Goal: Information Seeking & Learning: Learn about a topic

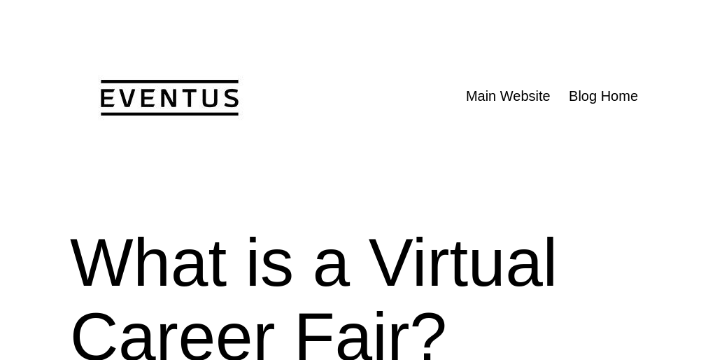
click at [354, 180] on header "The [DOMAIN_NAME] Blog Menu Close Main Website Blog Home" at bounding box center [354, 102] width 568 height 204
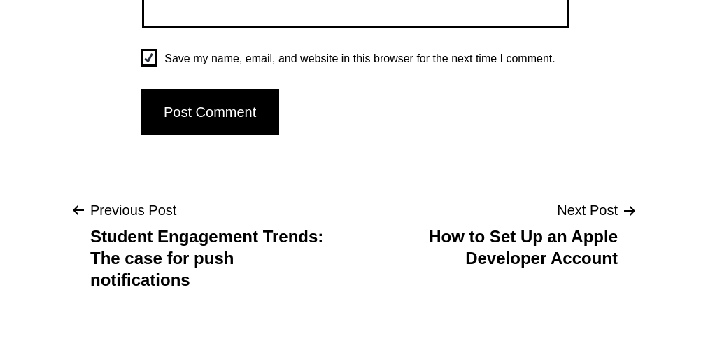
click at [354, 68] on label "Save my name, email, and website in this browser for the next time I comment." at bounding box center [362, 58] width 410 height 19
click at [157, 66] on input "Save my name, email, and website in this browser for the next time I comment." at bounding box center [149, 57] width 17 height 17
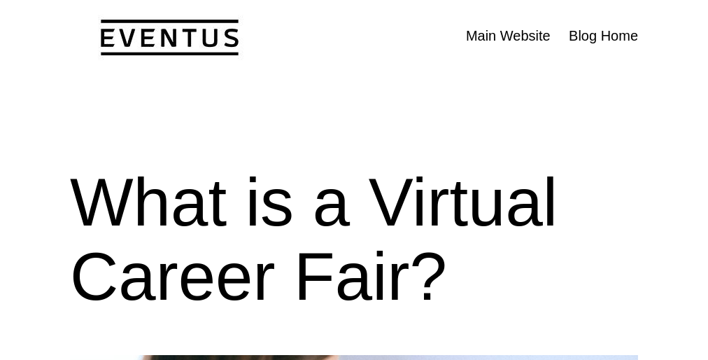
click at [354, 180] on h1 "What is a Virtual Career Fair?" at bounding box center [354, 239] width 568 height 148
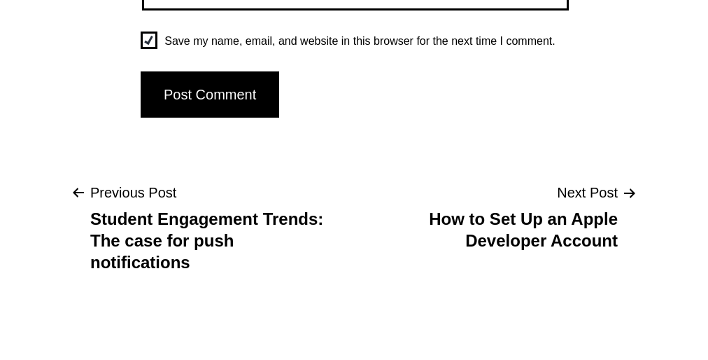
click at [354, 50] on label "Save my name, email, and website in this browser for the next time I comment." at bounding box center [362, 40] width 410 height 19
click at [157, 49] on input "Save my name, email, and website in this browser for the next time I comment." at bounding box center [149, 39] width 17 height 17
checkbox input "false"
